Goal: Task Accomplishment & Management: Complete application form

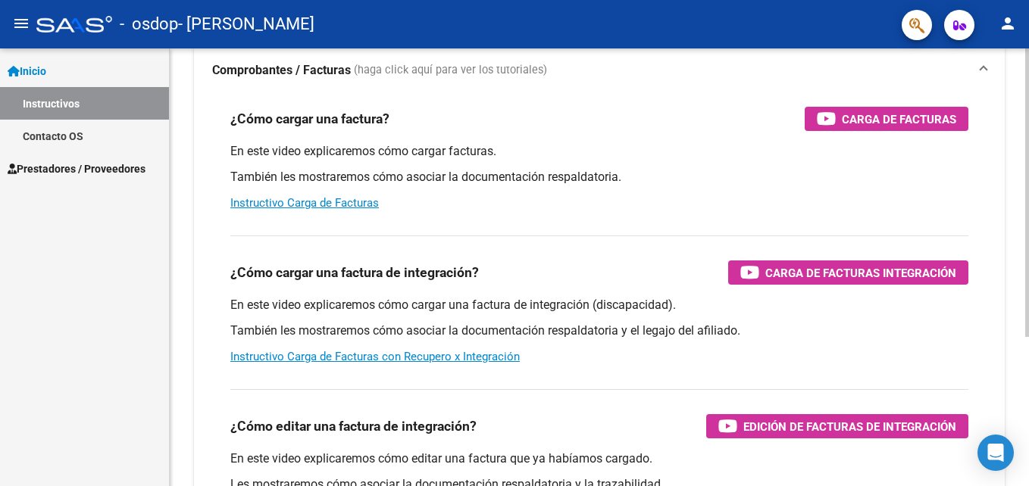
scroll to position [152, 0]
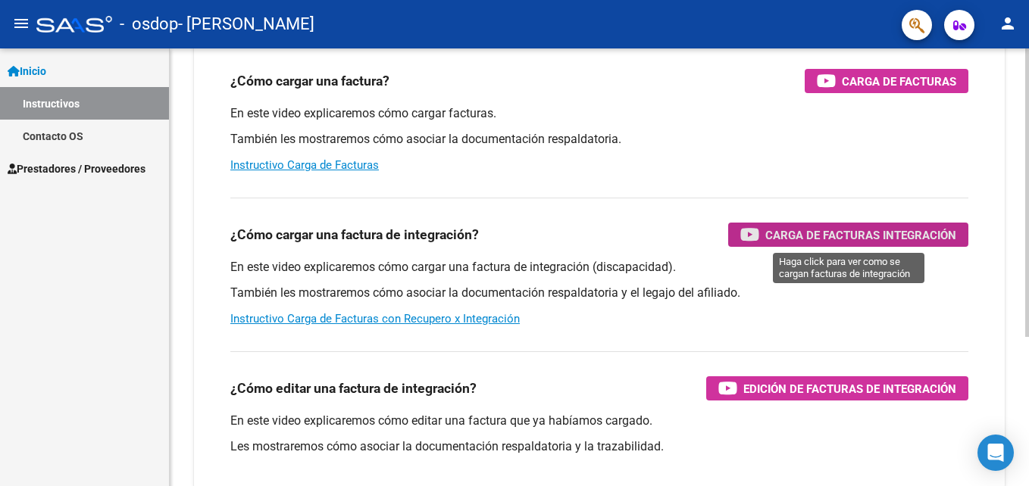
click at [827, 233] on span "Carga de Facturas Integración" at bounding box center [860, 235] width 191 height 19
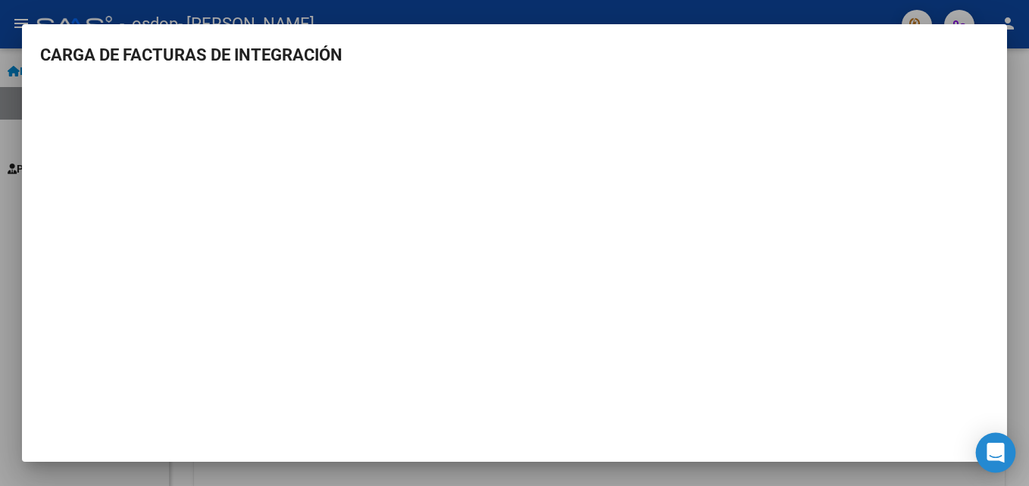
click at [991, 448] on icon "Open Intercom Messenger" at bounding box center [994, 453] width 17 height 20
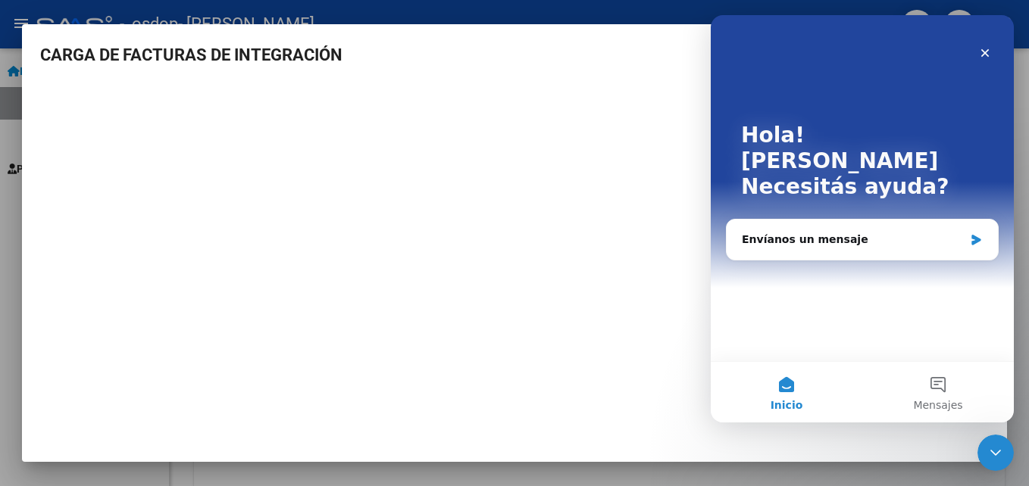
scroll to position [0, 0]
click at [993, 50] on div "Cerrar" at bounding box center [984, 52] width 27 height 27
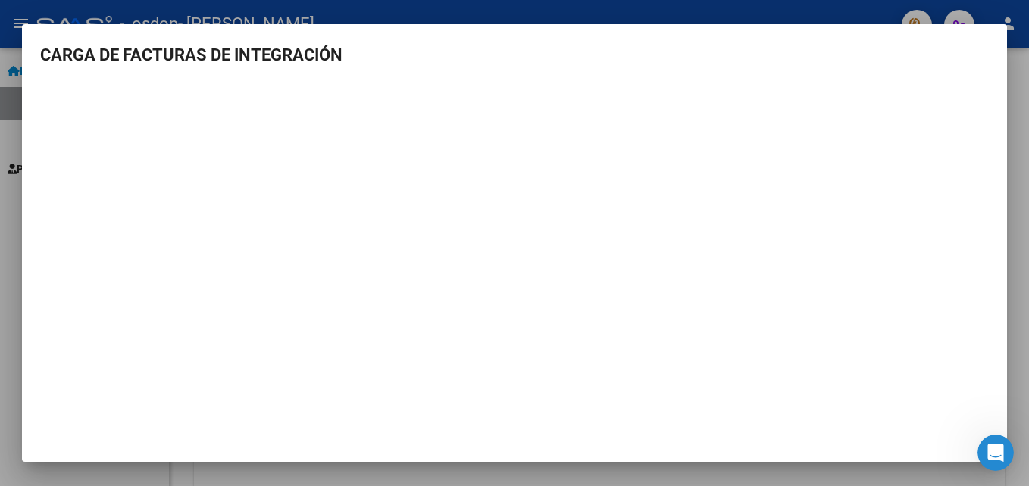
click at [1025, 223] on div at bounding box center [514, 243] width 1029 height 486
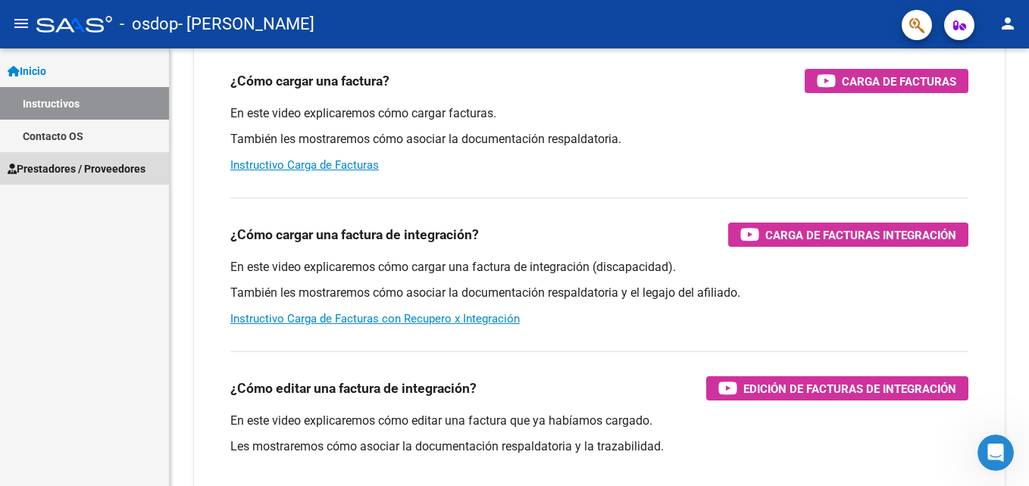
click at [53, 169] on span "Prestadores / Proveedores" at bounding box center [77, 169] width 138 height 17
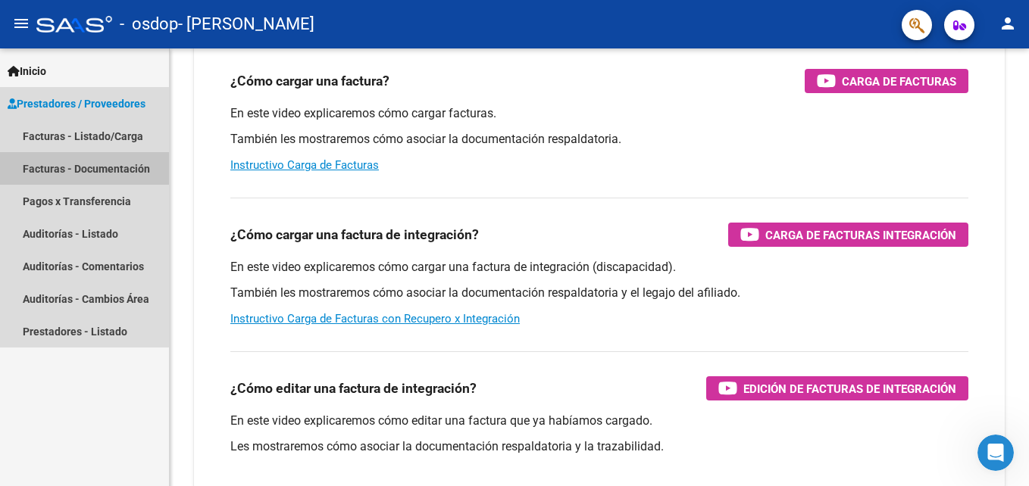
click at [53, 169] on link "Facturas - Documentación" at bounding box center [84, 168] width 169 height 33
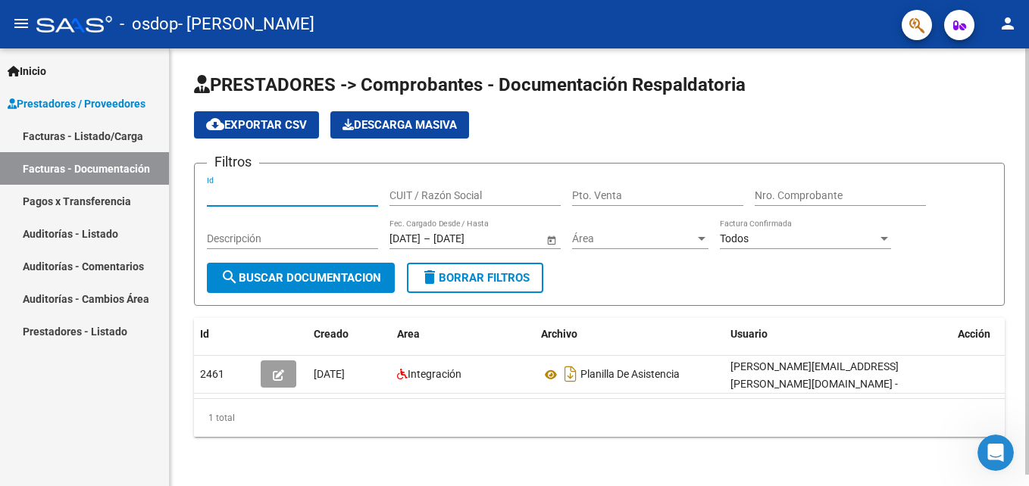
click at [220, 195] on input "Id" at bounding box center [292, 195] width 171 height 13
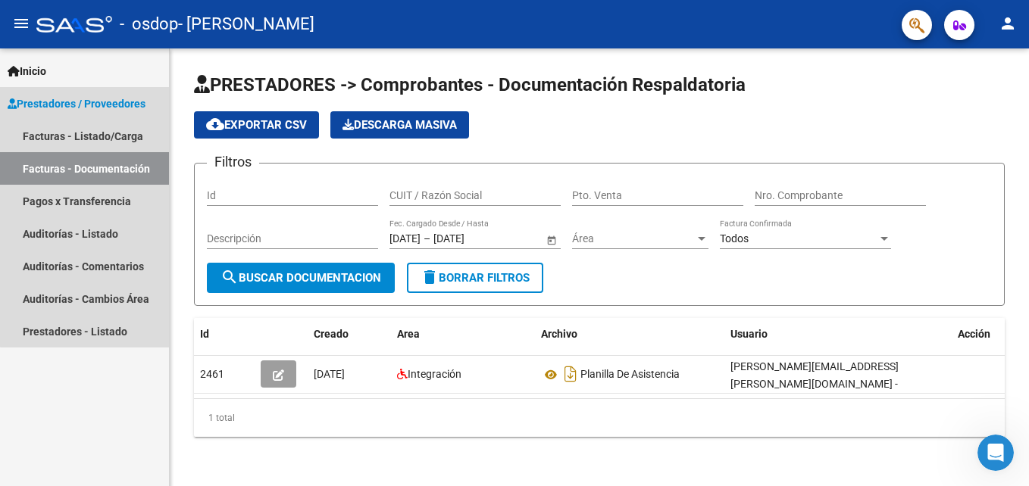
click at [92, 170] on link "Facturas - Documentación" at bounding box center [84, 168] width 169 height 33
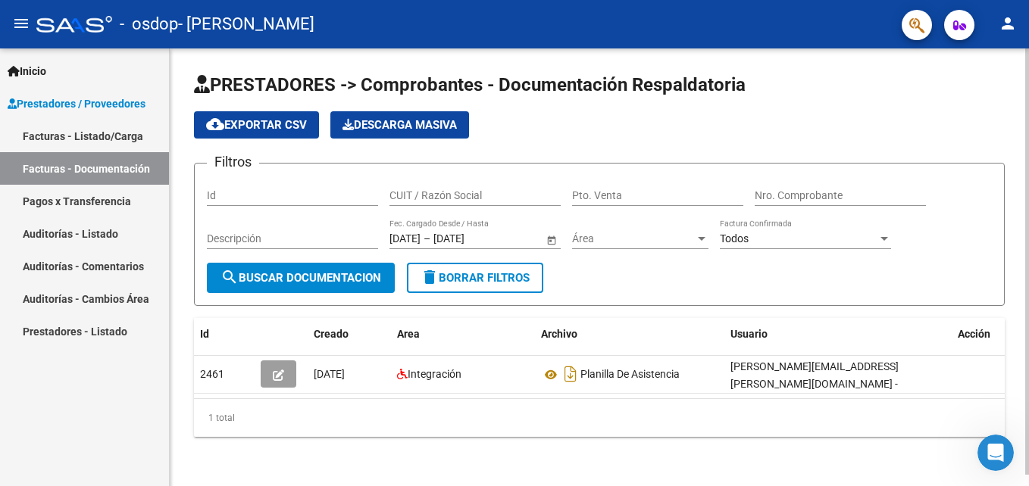
click at [220, 194] on input "Id" at bounding box center [292, 195] width 171 height 13
click at [991, 120] on div "cloud_download Exportar CSV Descarga Masiva" at bounding box center [599, 124] width 811 height 27
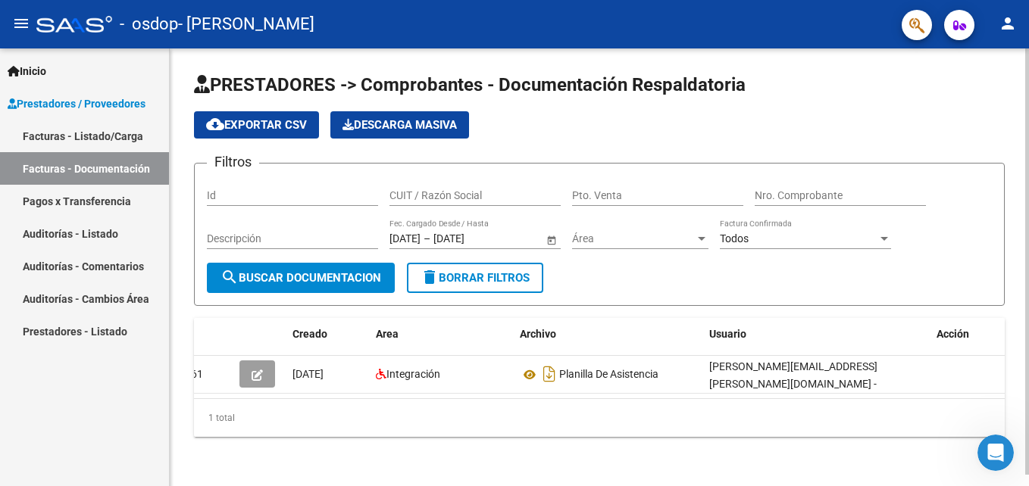
scroll to position [0, 23]
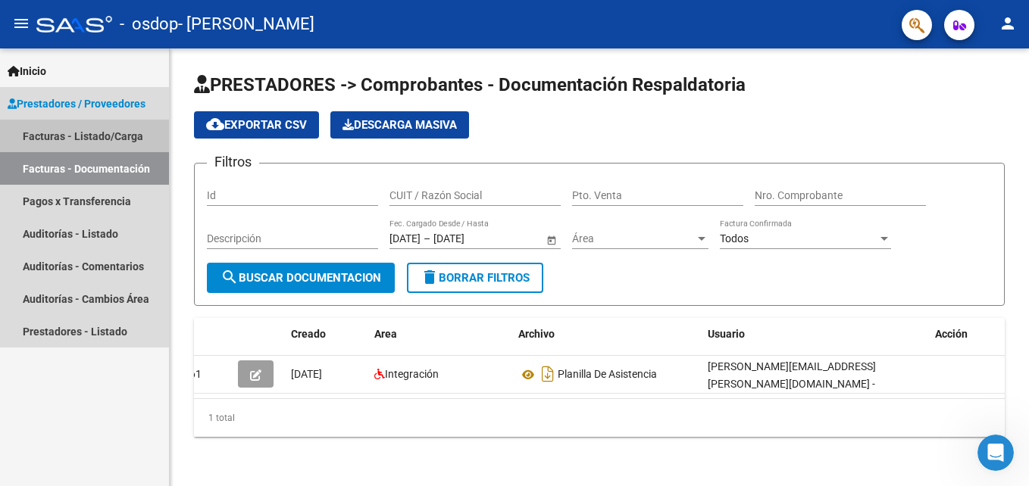
click at [58, 131] on link "Facturas - Listado/Carga" at bounding box center [84, 136] width 169 height 33
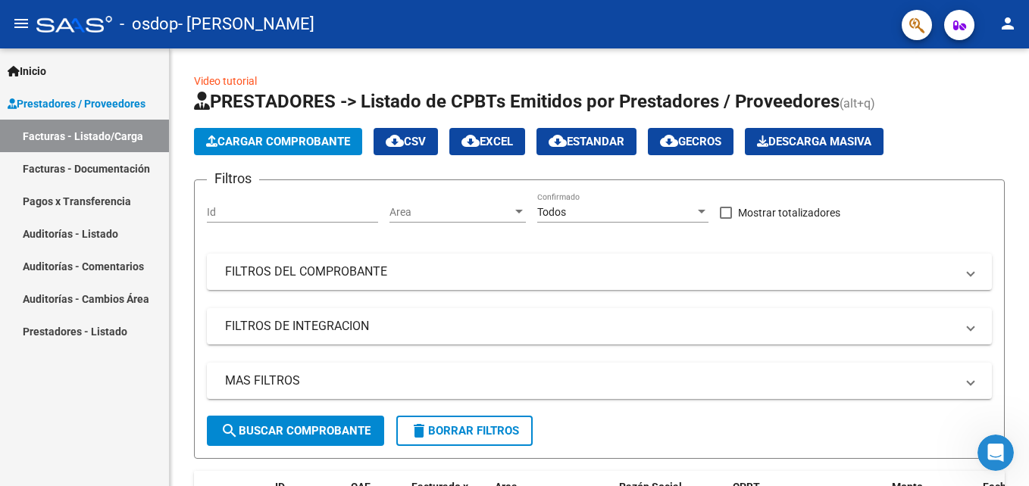
click at [47, 102] on span "Prestadores / Proveedores" at bounding box center [77, 103] width 138 height 17
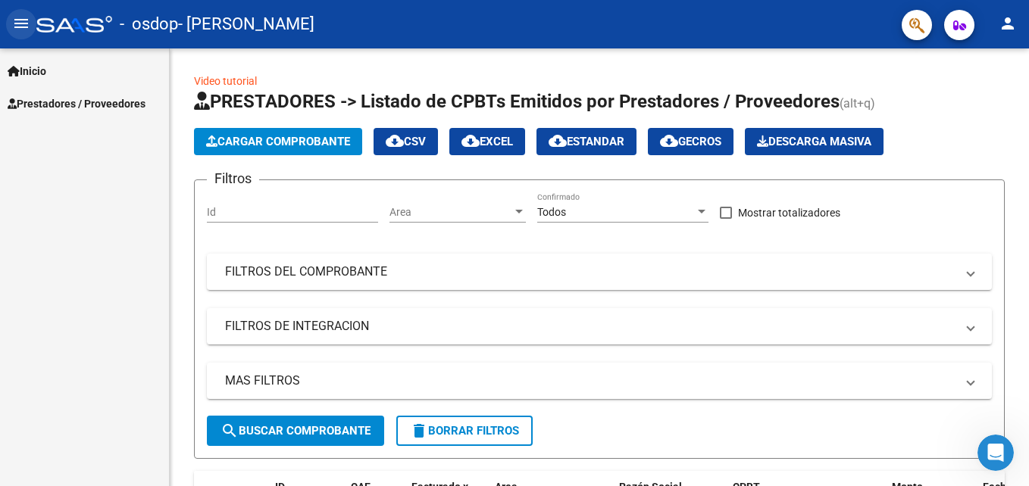
click at [21, 22] on mat-icon "menu" at bounding box center [21, 23] width 18 height 18
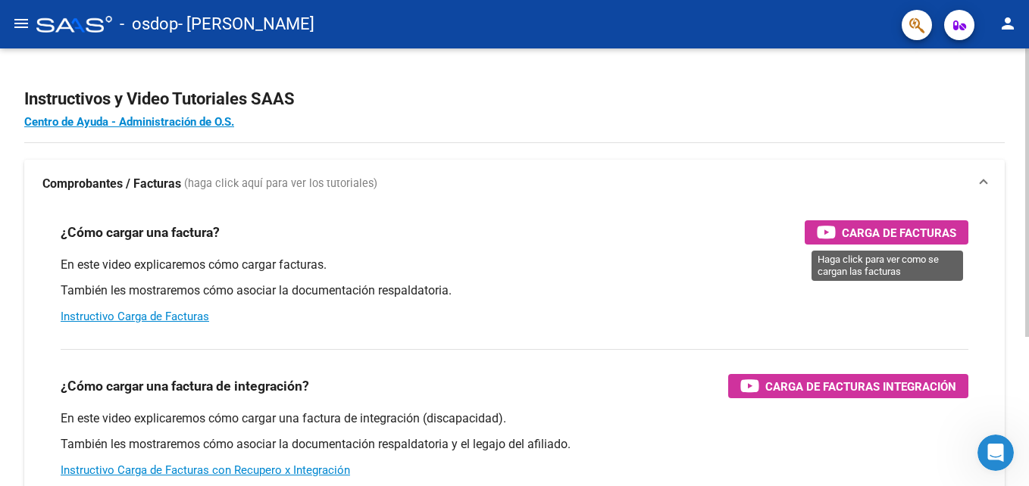
click at [873, 231] on span "Carga de Facturas" at bounding box center [899, 232] width 114 height 19
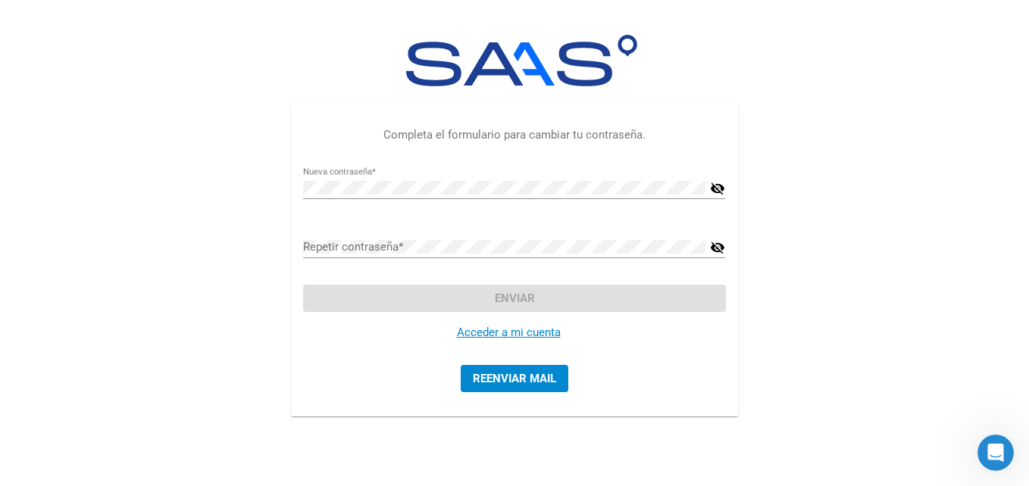
click at [712, 190] on mat-icon "visibility_off" at bounding box center [717, 189] width 15 height 18
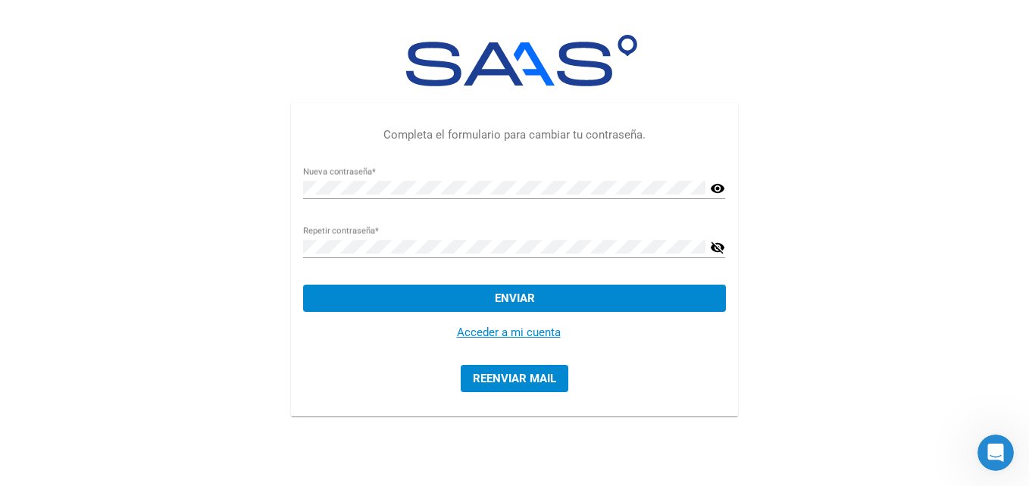
click at [847, 250] on div "Completa el formulario para cambiar tu contraseña. Nueva contraseña * visibilit…" at bounding box center [514, 228] width 1029 height 456
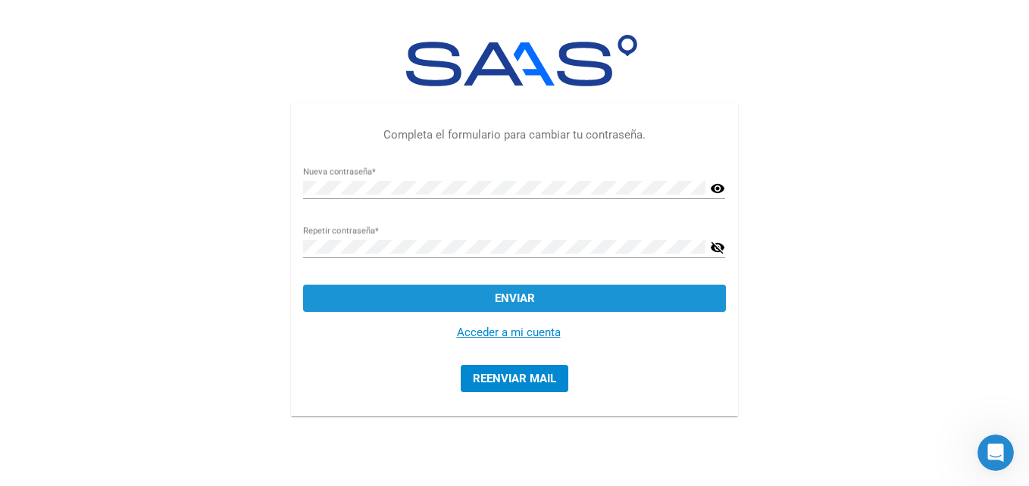
click at [503, 302] on span "Enviar" at bounding box center [515, 299] width 40 height 14
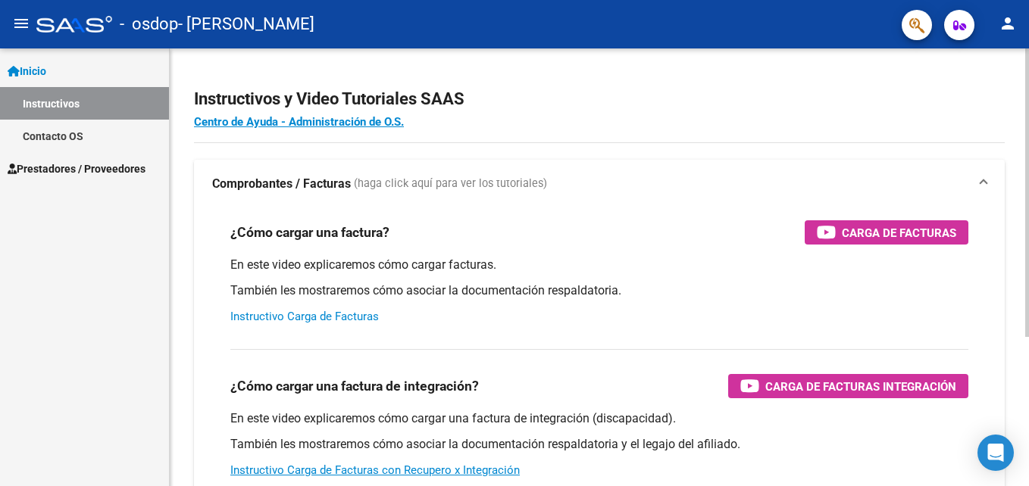
click at [327, 317] on link "Instructivo Carga de Facturas" at bounding box center [304, 317] width 148 height 14
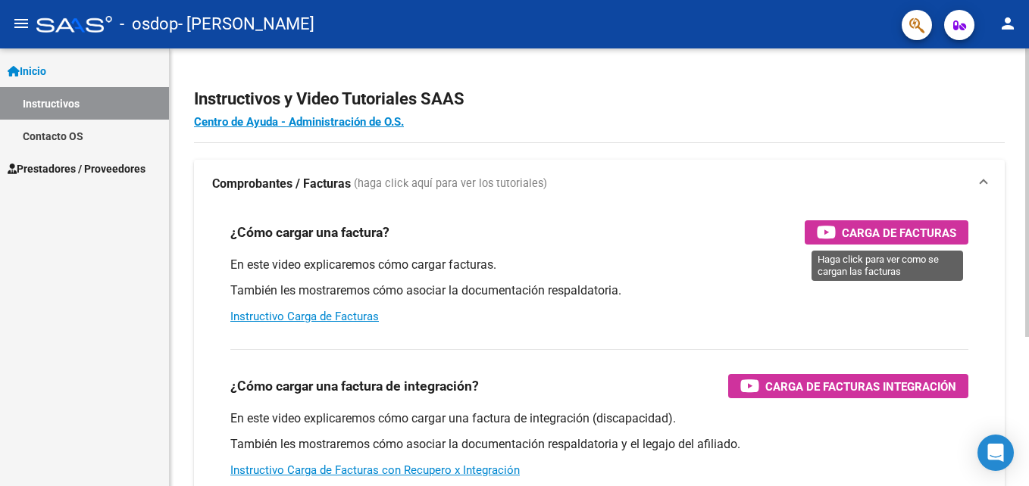
click at [856, 231] on span "Carga de Facturas" at bounding box center [899, 232] width 114 height 19
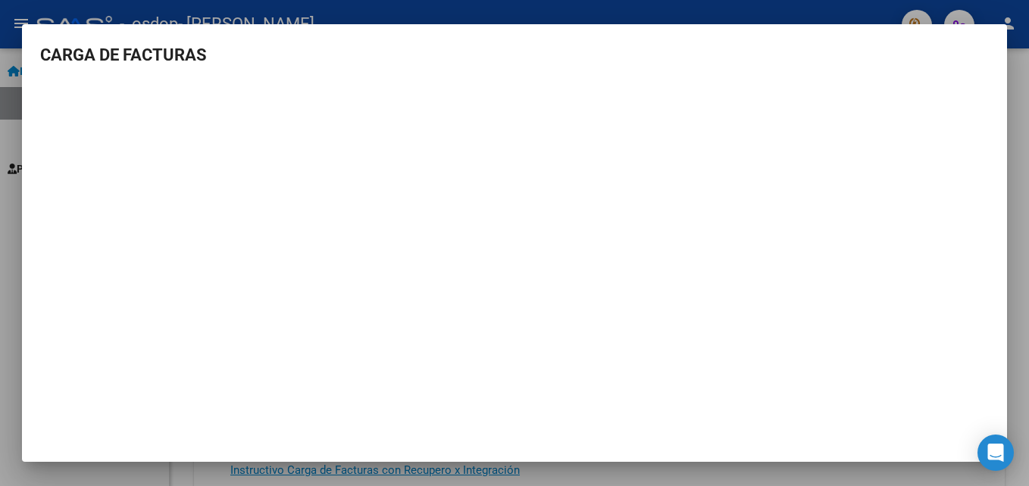
click at [970, 35] on mat-dialog-container "CARGA DE FACTURAS" at bounding box center [514, 243] width 985 height 438
click at [994, 451] on icon "Open Intercom Messenger" at bounding box center [994, 453] width 17 height 20
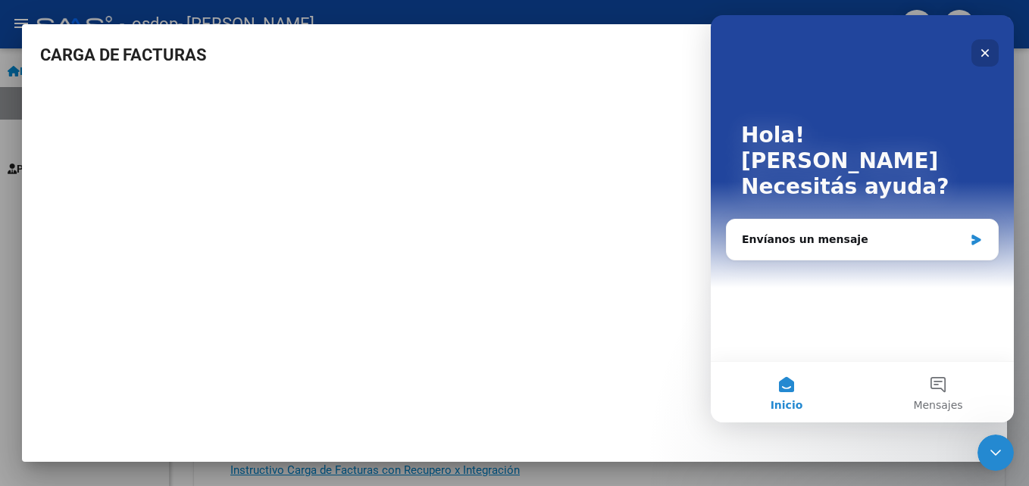
click at [983, 50] on icon "Cerrar" at bounding box center [985, 53] width 12 height 12
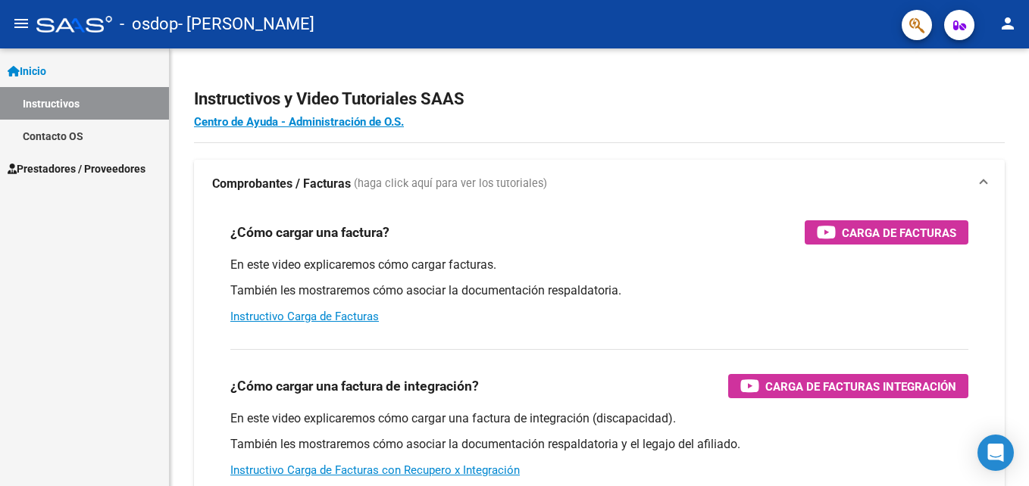
click at [103, 167] on span "Prestadores / Proveedores" at bounding box center [77, 169] width 138 height 17
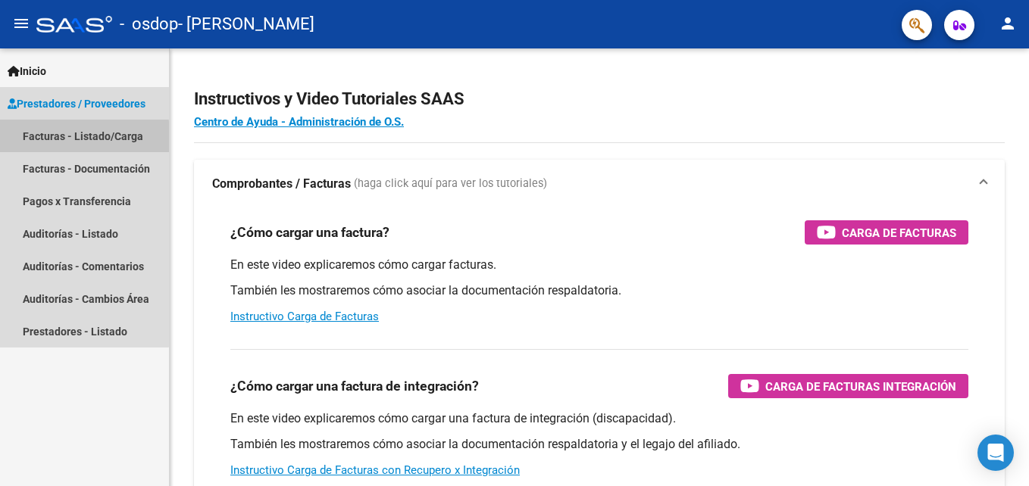
click at [42, 140] on link "Facturas - Listado/Carga" at bounding box center [84, 136] width 169 height 33
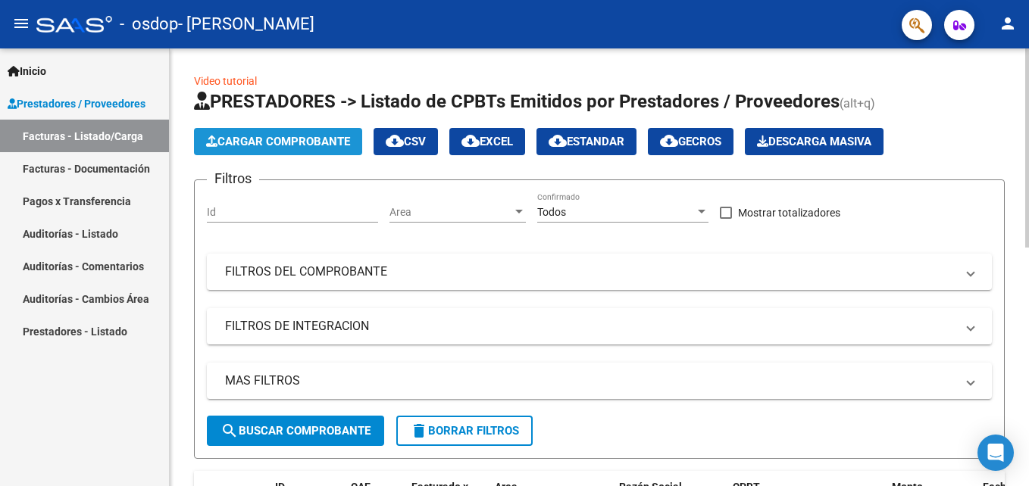
click at [285, 139] on span "Cargar Comprobante" at bounding box center [278, 142] width 144 height 14
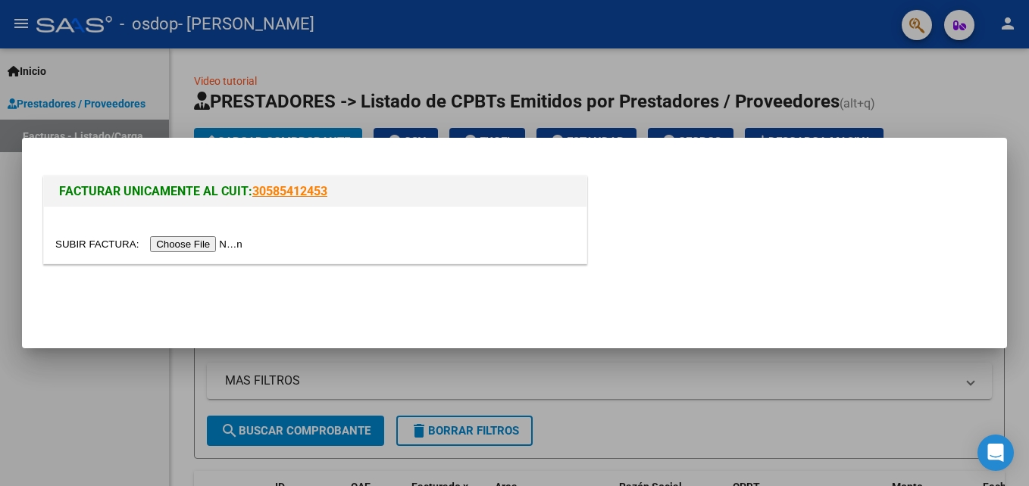
click at [173, 245] on input "file" at bounding box center [151, 244] width 192 height 16
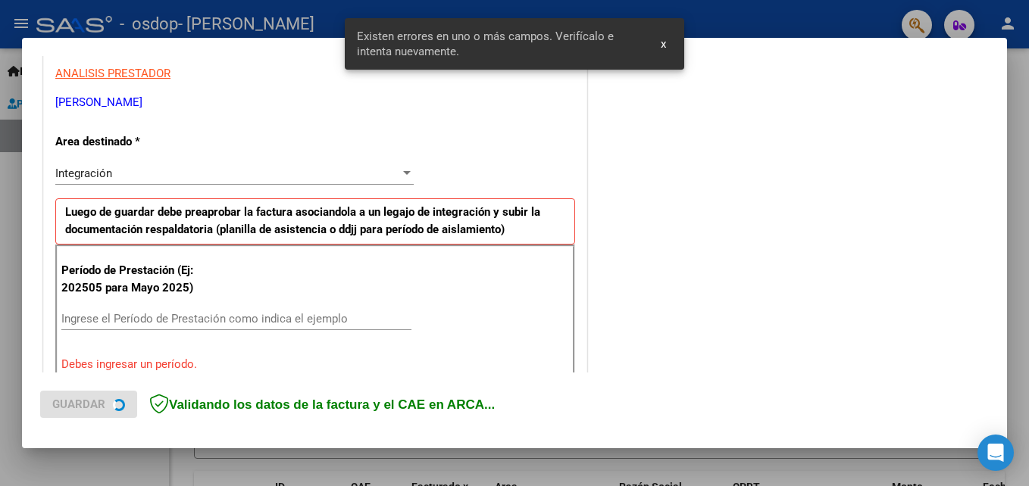
scroll to position [341, 0]
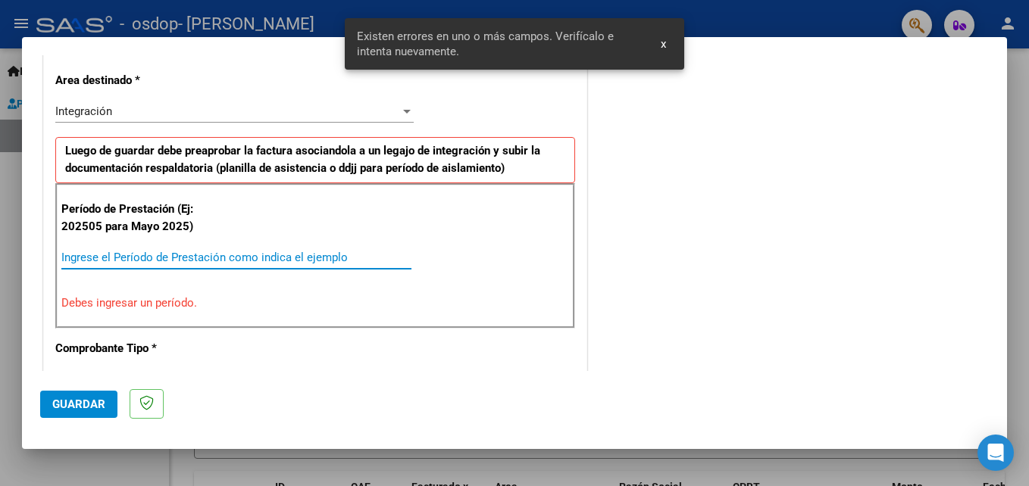
click at [89, 255] on input "Ingrese el Período de Prestación como indica el ejemplo" at bounding box center [236, 258] width 350 height 14
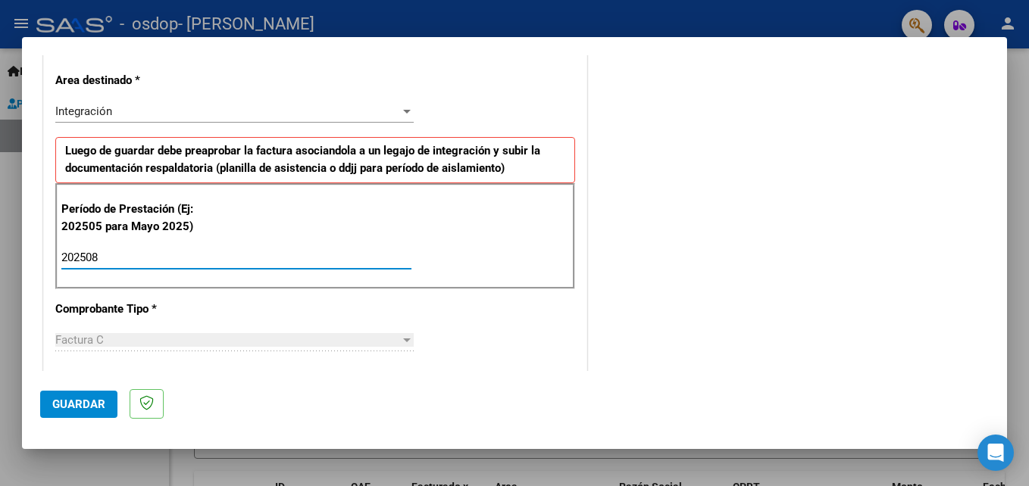
type input "202508"
click at [67, 406] on span "Guardar" at bounding box center [78, 405] width 53 height 14
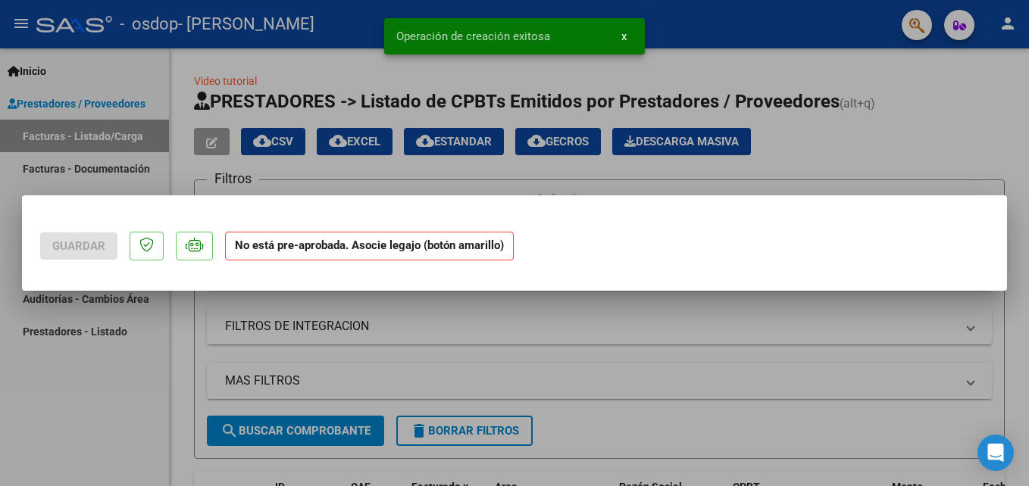
scroll to position [0, 0]
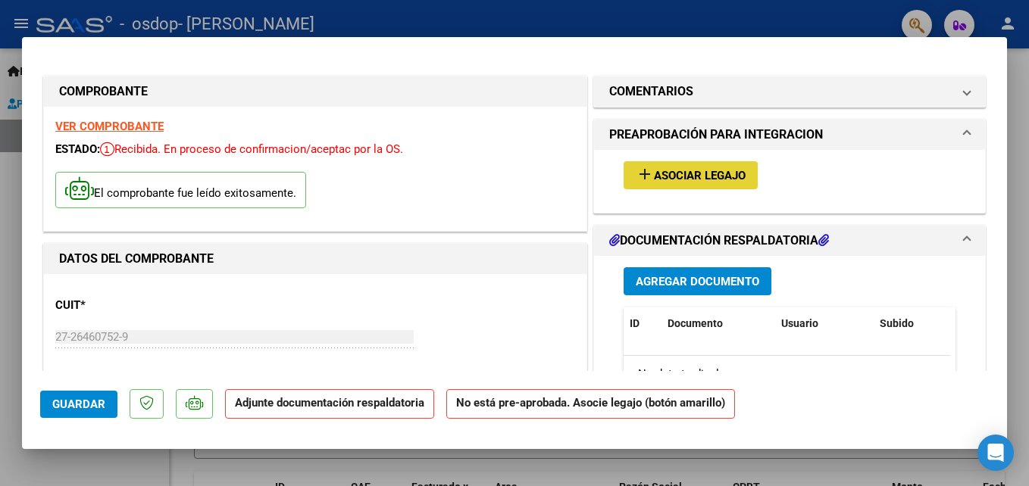
click at [671, 173] on span "Asociar Legajo" at bounding box center [700, 176] width 92 height 14
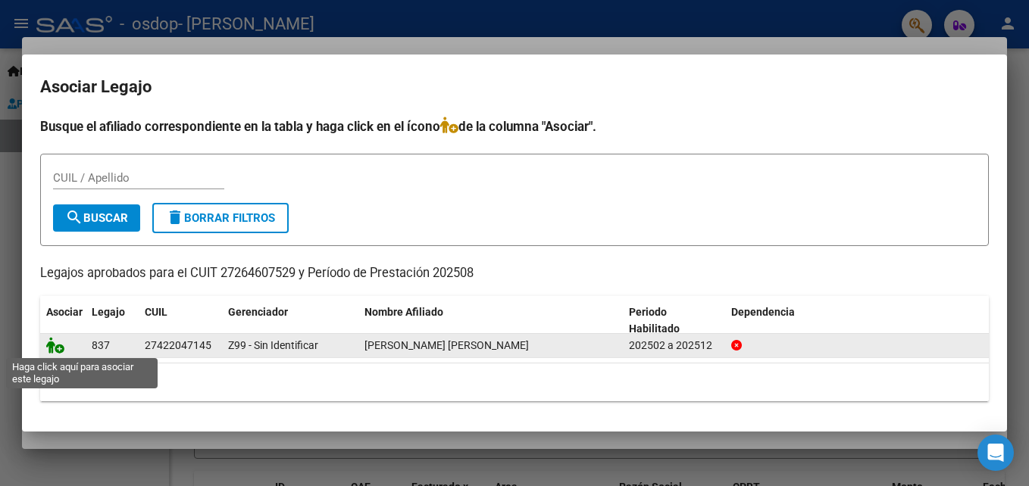
click at [60, 348] on icon at bounding box center [55, 345] width 18 height 17
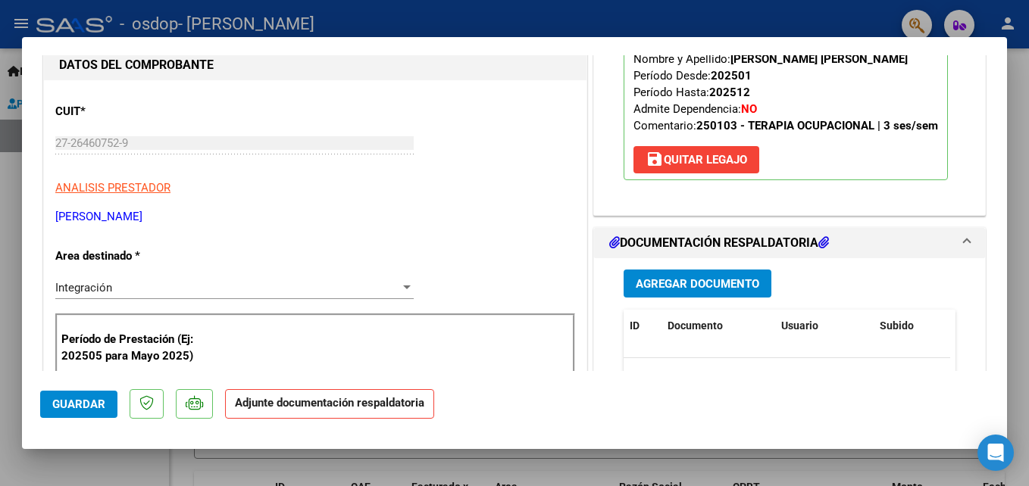
scroll to position [227, 0]
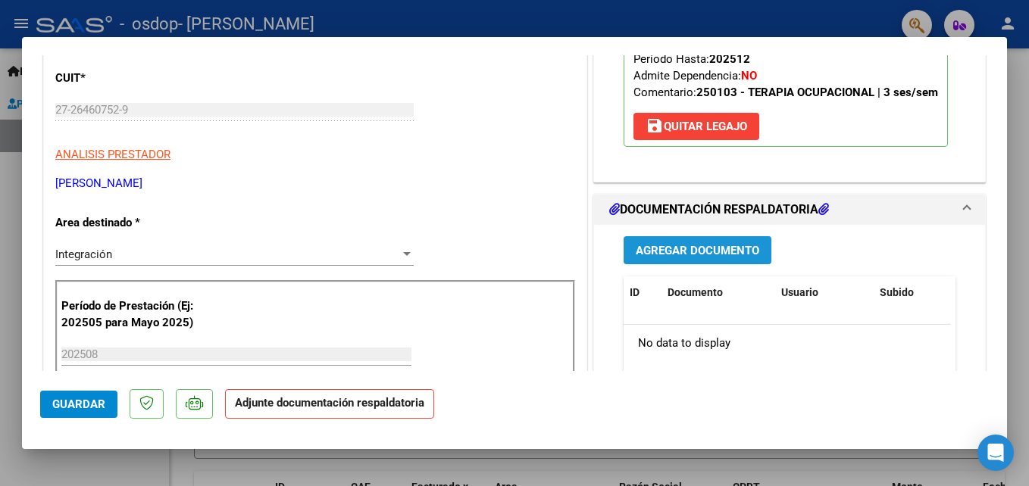
click at [689, 252] on span "Agregar Documento" at bounding box center [697, 251] width 123 height 14
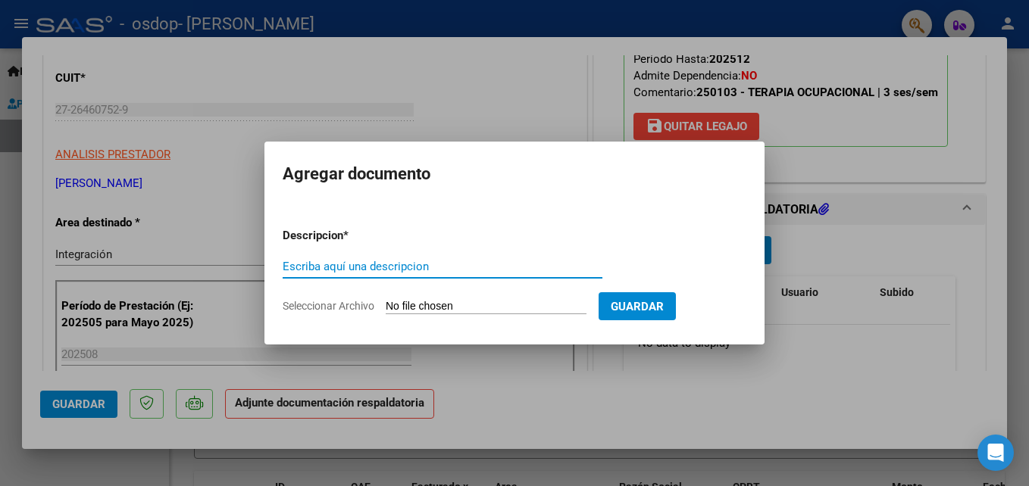
click at [292, 264] on input "Escriba aquí una descripcion" at bounding box center [443, 267] width 320 height 14
type input "planilla de asistencia"
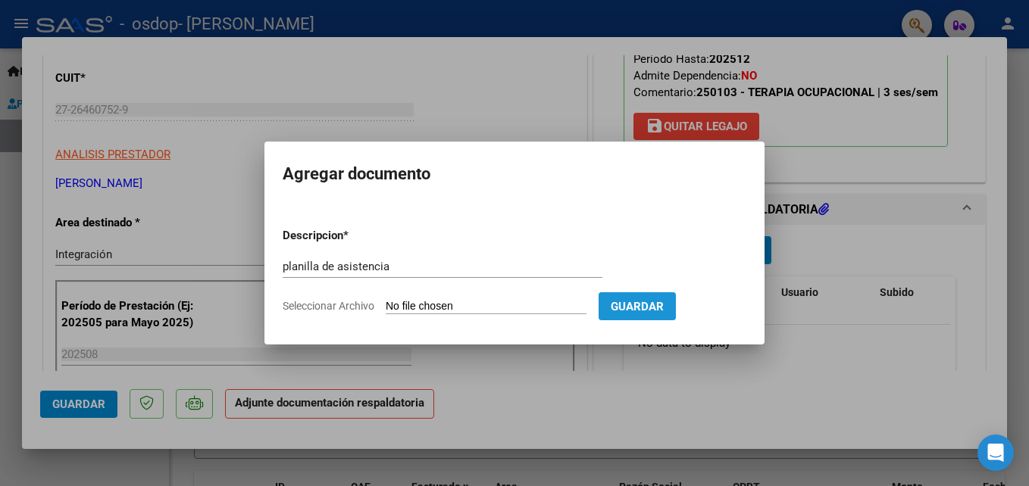
click at [637, 308] on span "Guardar" at bounding box center [637, 307] width 53 height 14
click at [359, 309] on span "Seleccionar Archivo" at bounding box center [329, 306] width 92 height 12
click at [386, 309] on input "Seleccionar Archivo" at bounding box center [486, 307] width 201 height 14
type input "C:\fakepath\planilla de asistencia agosto 2025pdf.pdf"
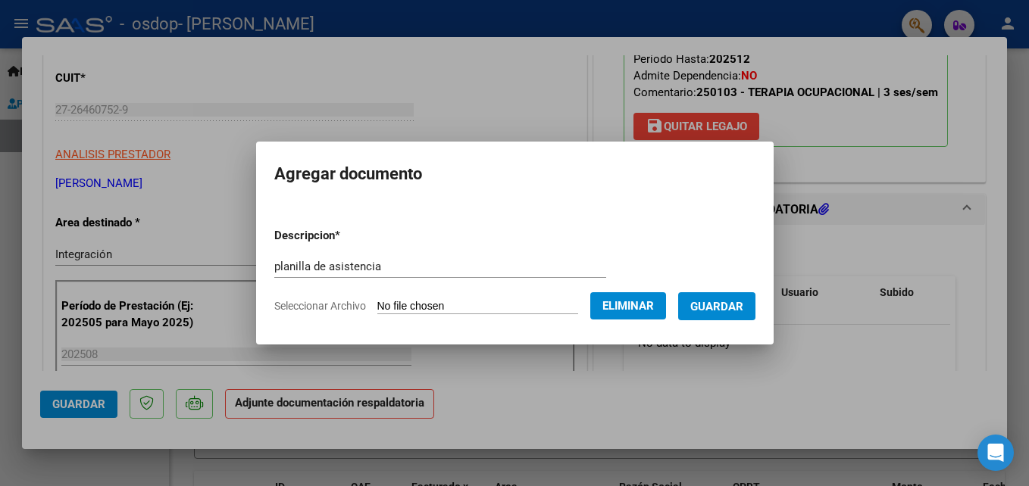
click at [726, 306] on span "Guardar" at bounding box center [716, 307] width 53 height 14
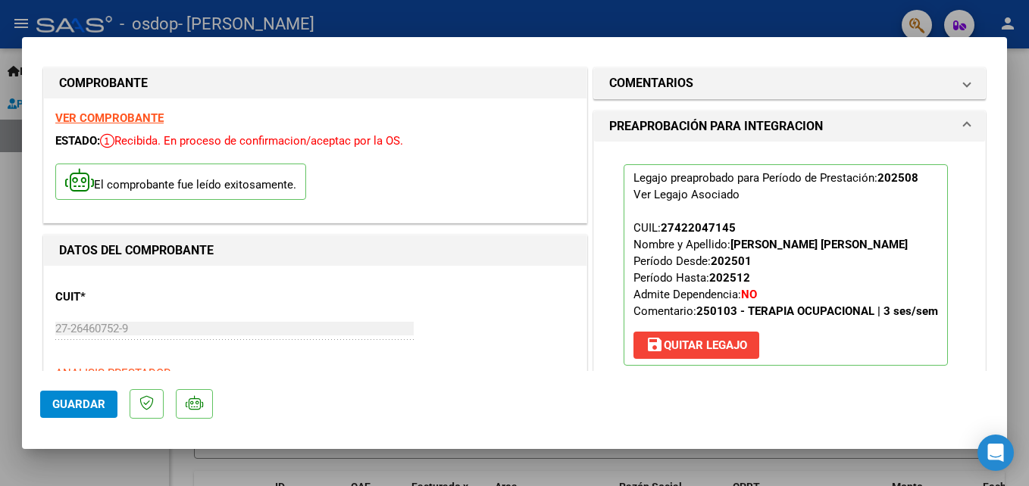
scroll to position [0, 0]
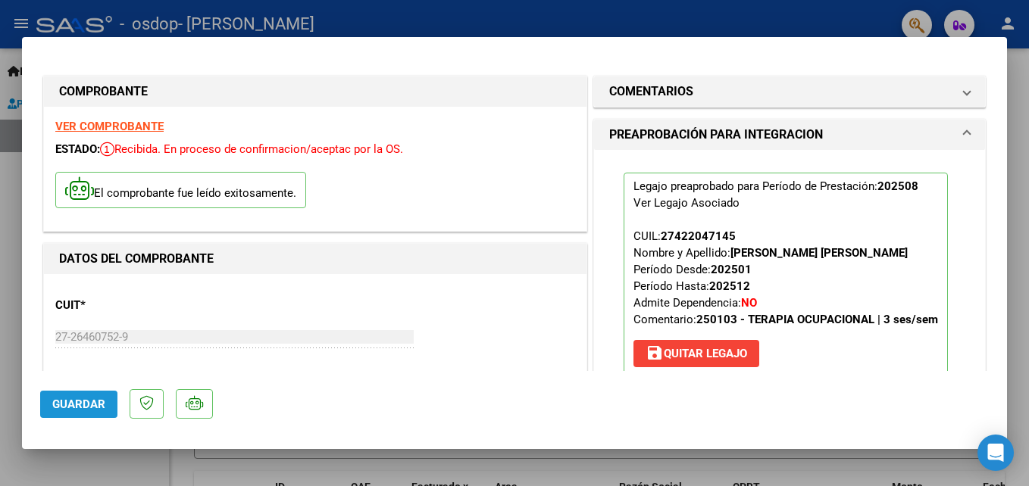
click at [69, 405] on span "Guardar" at bounding box center [78, 405] width 53 height 14
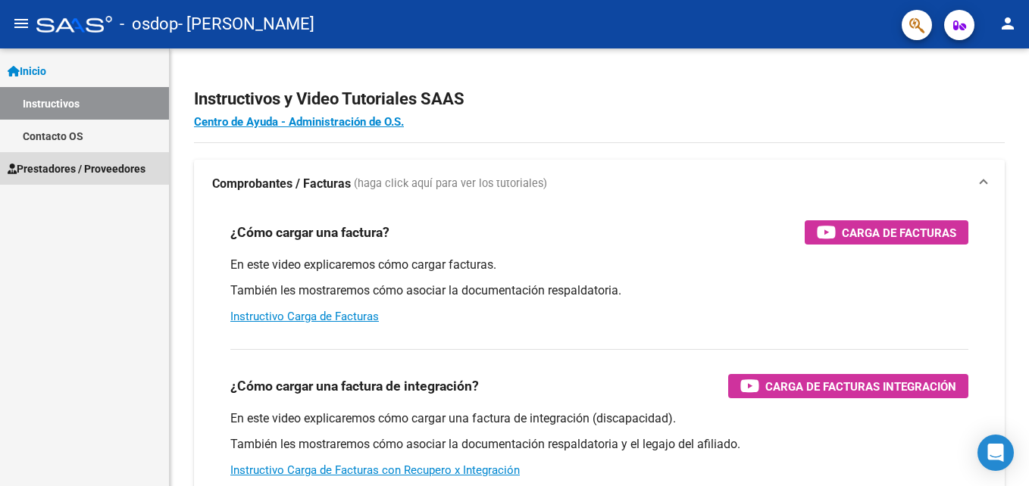
click at [67, 168] on span "Prestadores / Proveedores" at bounding box center [77, 169] width 138 height 17
click at [96, 166] on span "Prestadores / Proveedores" at bounding box center [77, 169] width 138 height 17
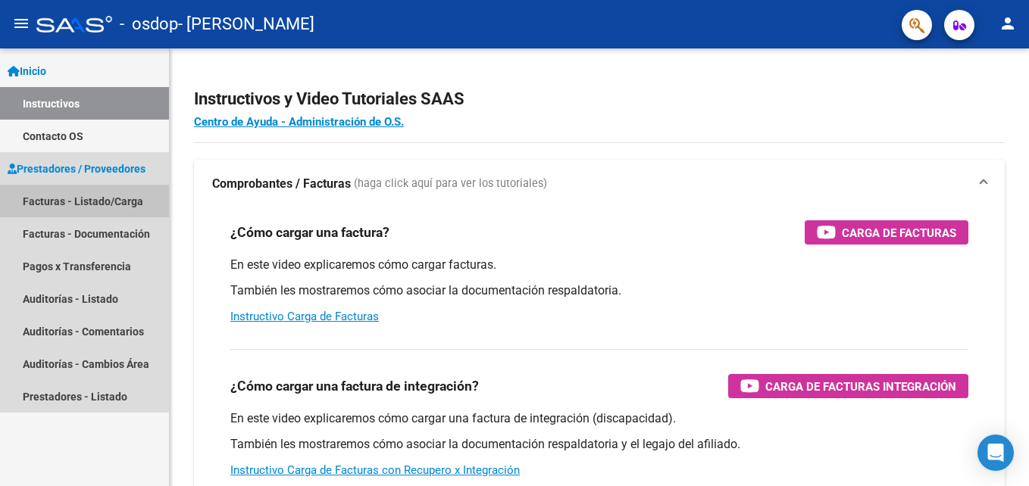
click at [89, 201] on link "Facturas - Listado/Carga" at bounding box center [84, 201] width 169 height 33
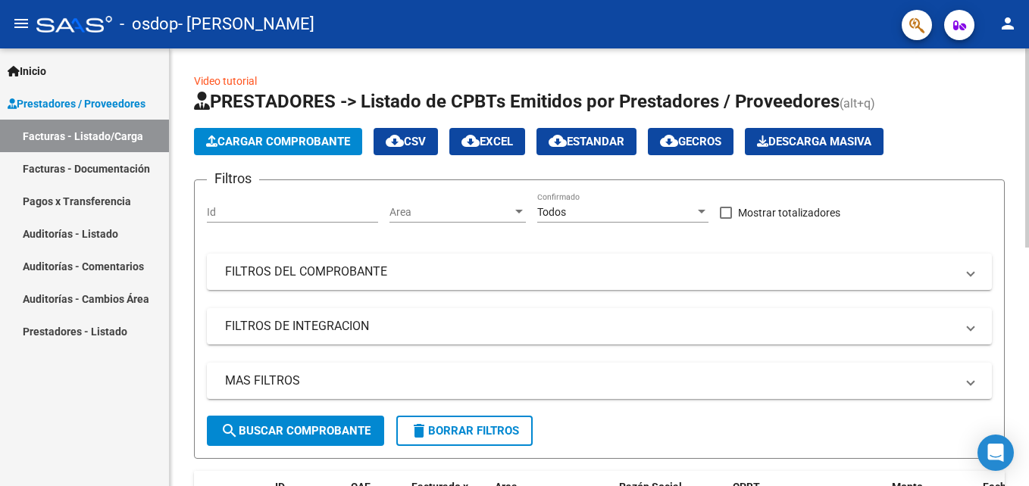
click at [286, 139] on span "Cargar Comprobante" at bounding box center [278, 142] width 144 height 14
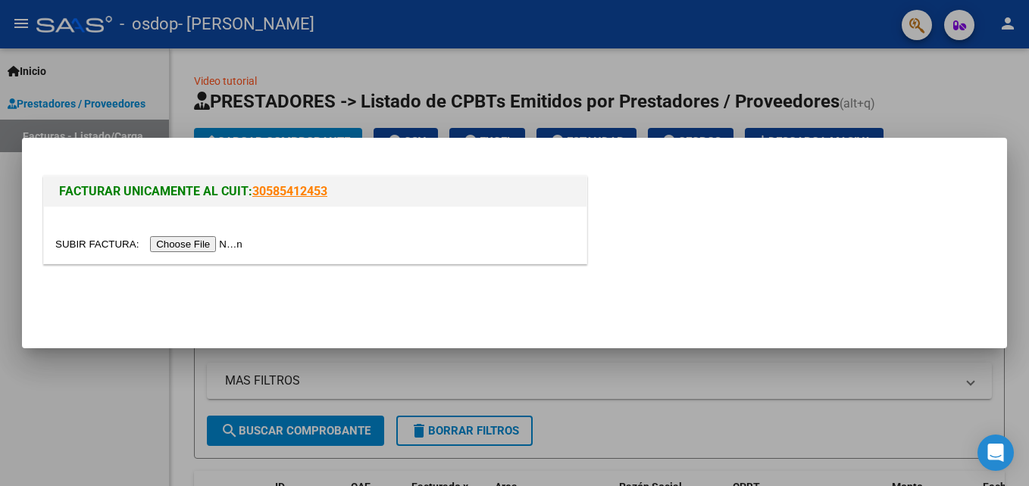
click at [78, 404] on div at bounding box center [514, 243] width 1029 height 486
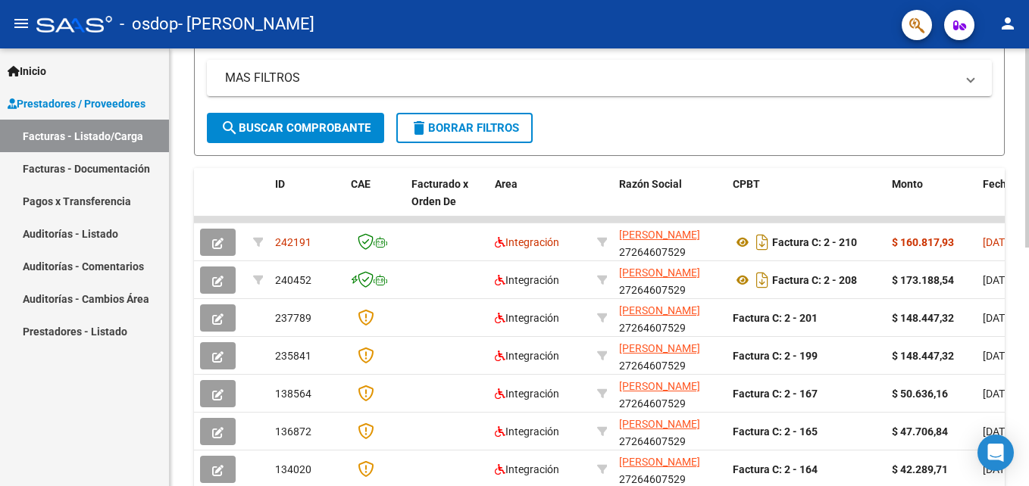
scroll to position [379, 0]
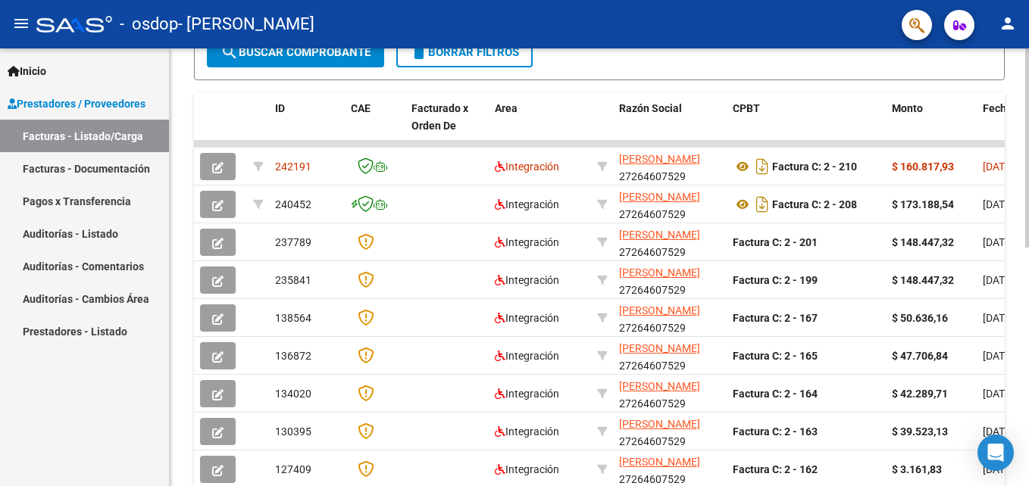
drag, startPoint x: 1024, startPoint y: 312, endPoint x: 1028, endPoint y: 375, distance: 63.0
click at [1028, 375] on div "Video tutorial PRESTADORES -> Listado de CPBTs Emitidos por Prestadores / Prove…" at bounding box center [601, 144] width 863 height 948
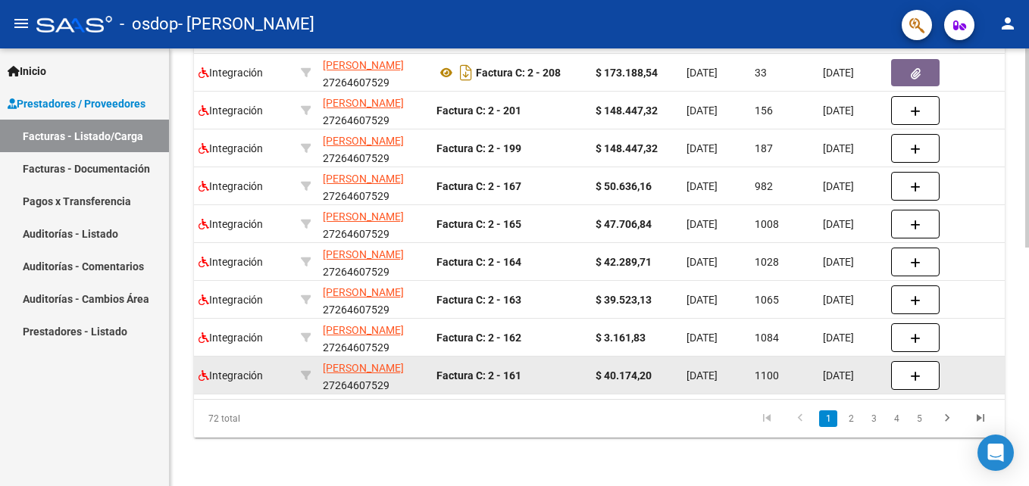
scroll to position [447, 0]
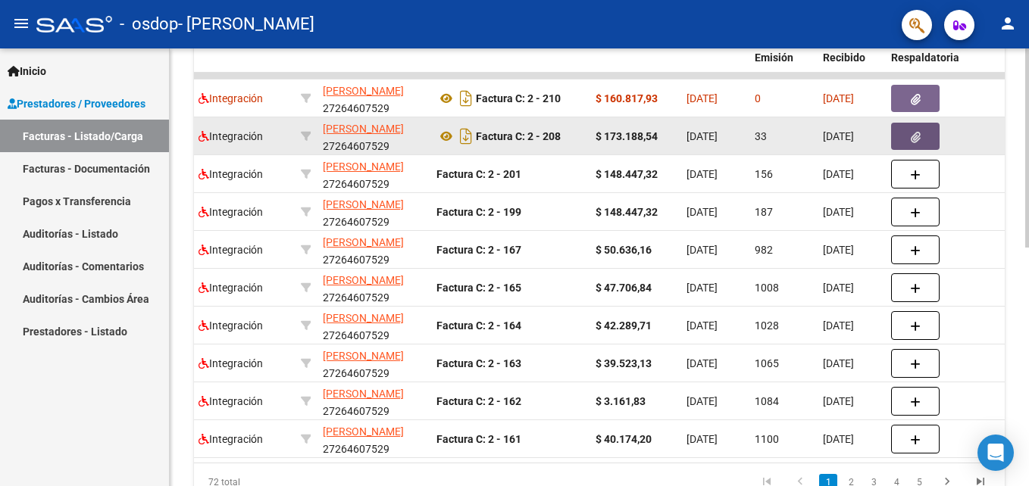
click at [906, 139] on button "button" at bounding box center [915, 136] width 48 height 27
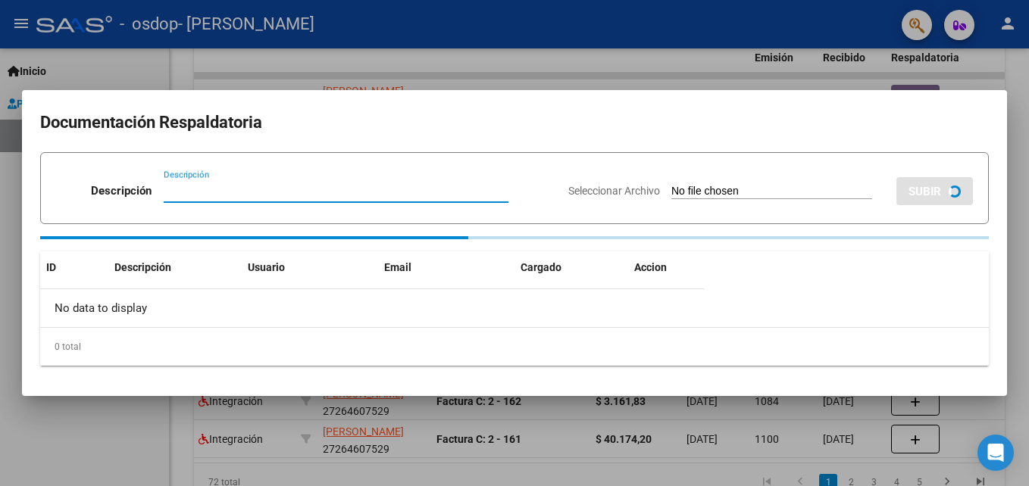
click at [1023, 145] on div at bounding box center [514, 243] width 1029 height 486
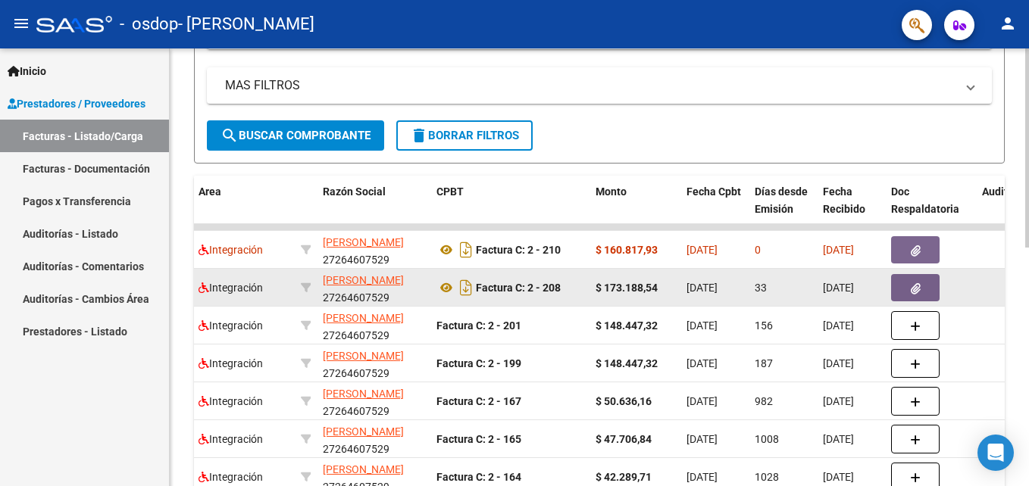
scroll to position [371, 0]
